Goal: Contribute content

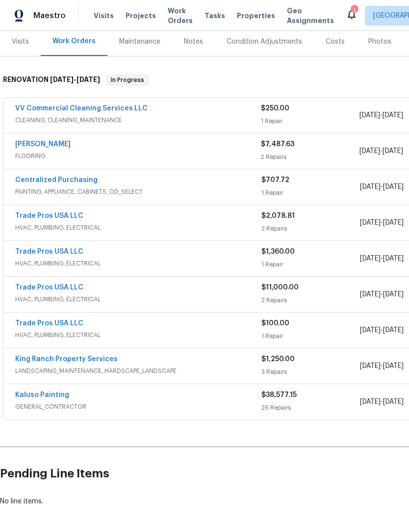
scroll to position [122, 0]
click at [65, 253] on link "Trade Pros USA LLC" at bounding box center [49, 251] width 68 height 7
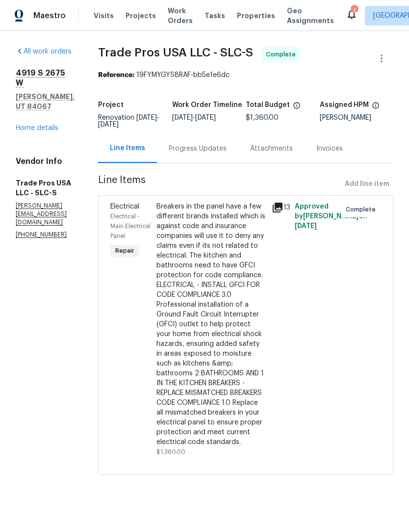
click at [40, 125] on link "Home details" at bounding box center [37, 128] width 43 height 7
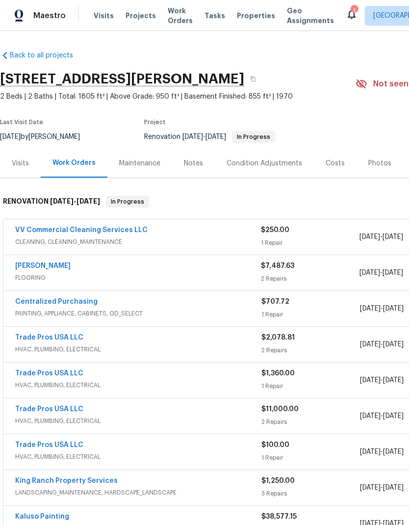
click at [195, 168] on div "Notes" at bounding box center [193, 163] width 19 height 10
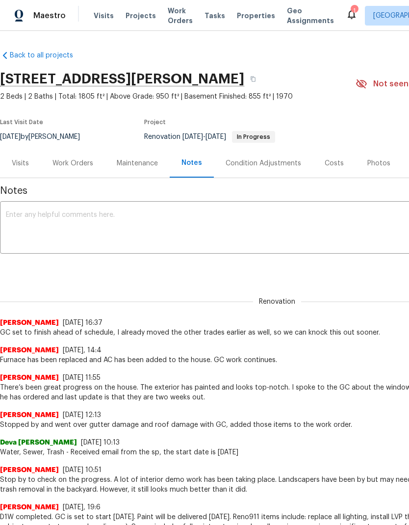
click at [161, 220] on textarea at bounding box center [277, 228] width 542 height 34
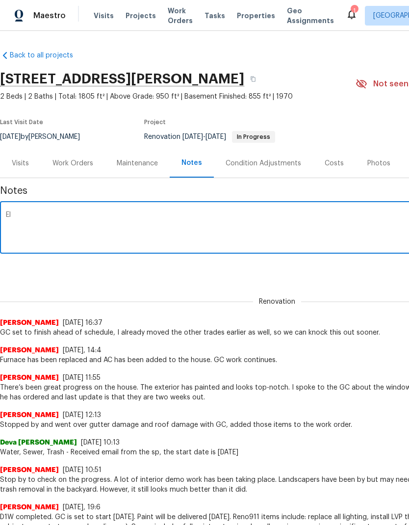
type textarea "E"
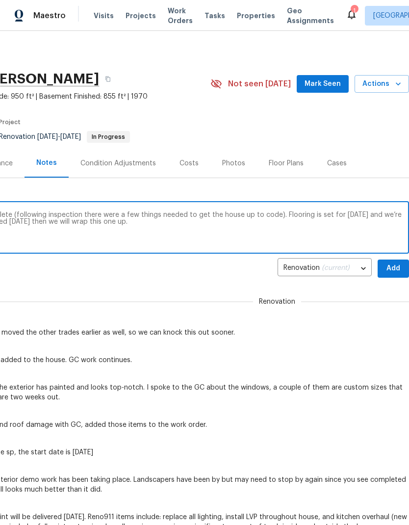
scroll to position [0, 145]
type textarea "GC is finished, electrical work is now complete (following inspection there wer…"
click at [392, 267] on span "Add" at bounding box center [393, 268] width 16 height 12
